Goal: Check status: Check status

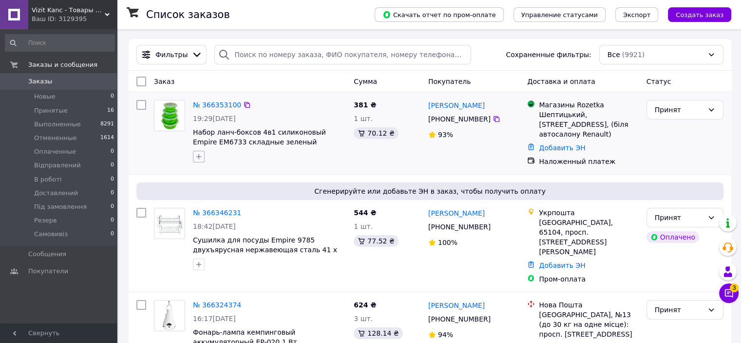
click at [198, 159] on icon "button" at bounding box center [199, 157] width 8 height 8
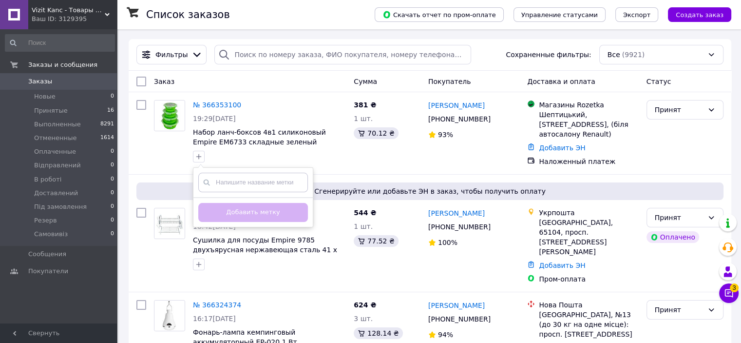
click at [259, 74] on div "Заказ" at bounding box center [250, 82] width 200 height 18
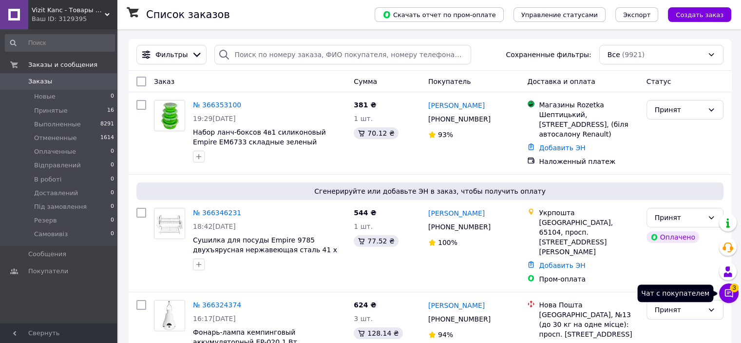
click at [733, 286] on span "3" at bounding box center [734, 287] width 9 height 9
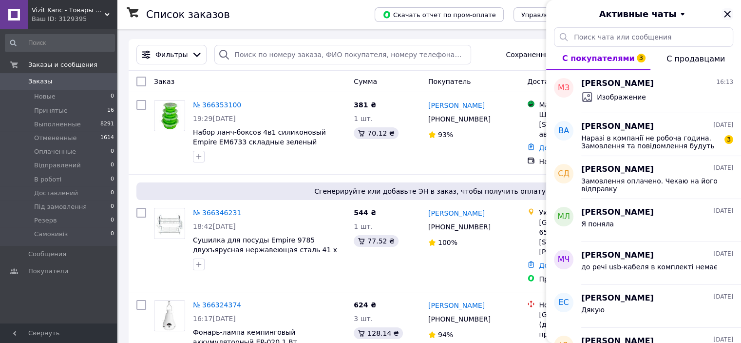
click at [733, 13] on icon "Закрыть" at bounding box center [728, 14] width 12 height 12
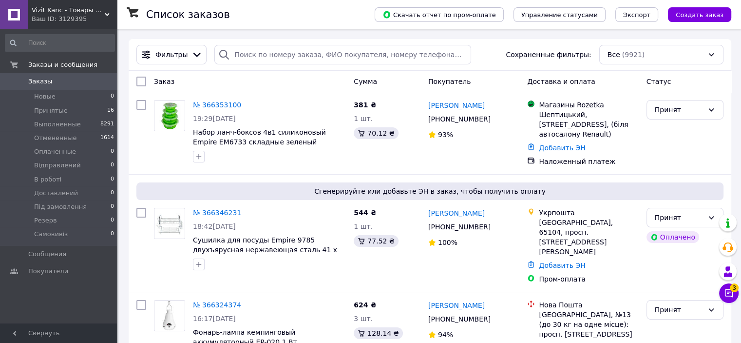
click at [105, 17] on icon at bounding box center [107, 14] width 5 height 5
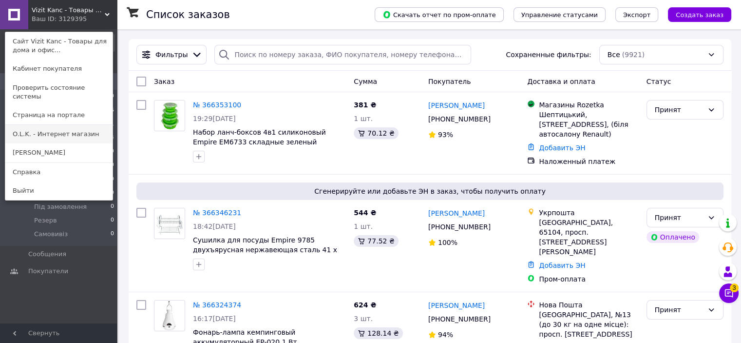
click at [70, 125] on link "O.L.K. - Интернет магазин" at bounding box center [58, 134] width 107 height 19
